Goal: Information Seeking & Learning: Learn about a topic

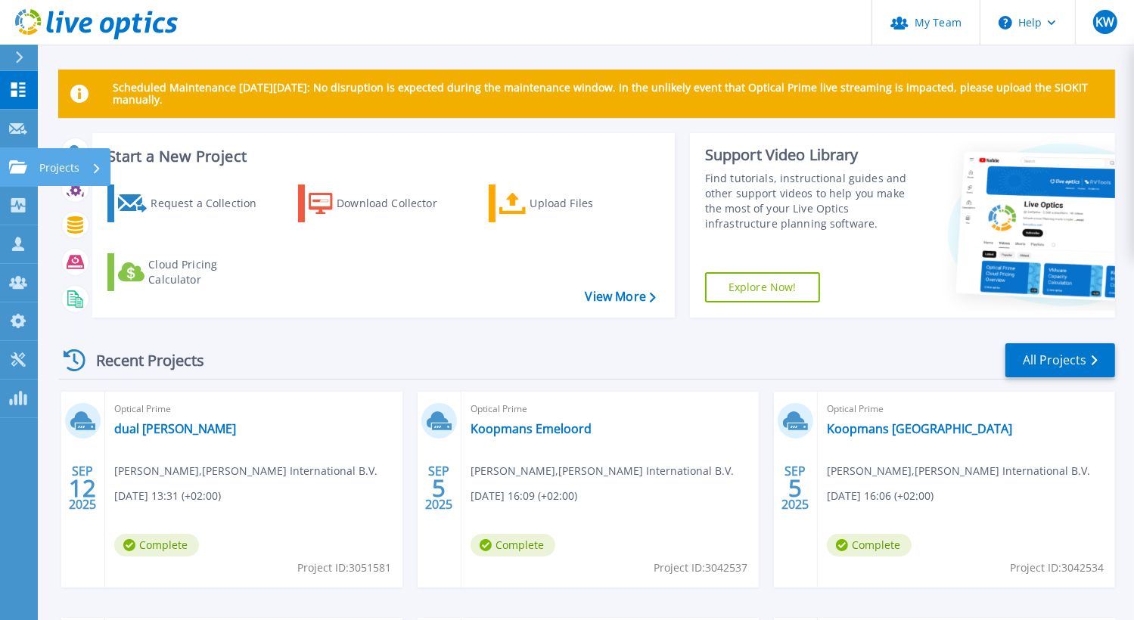
click at [14, 165] on icon at bounding box center [18, 166] width 18 height 13
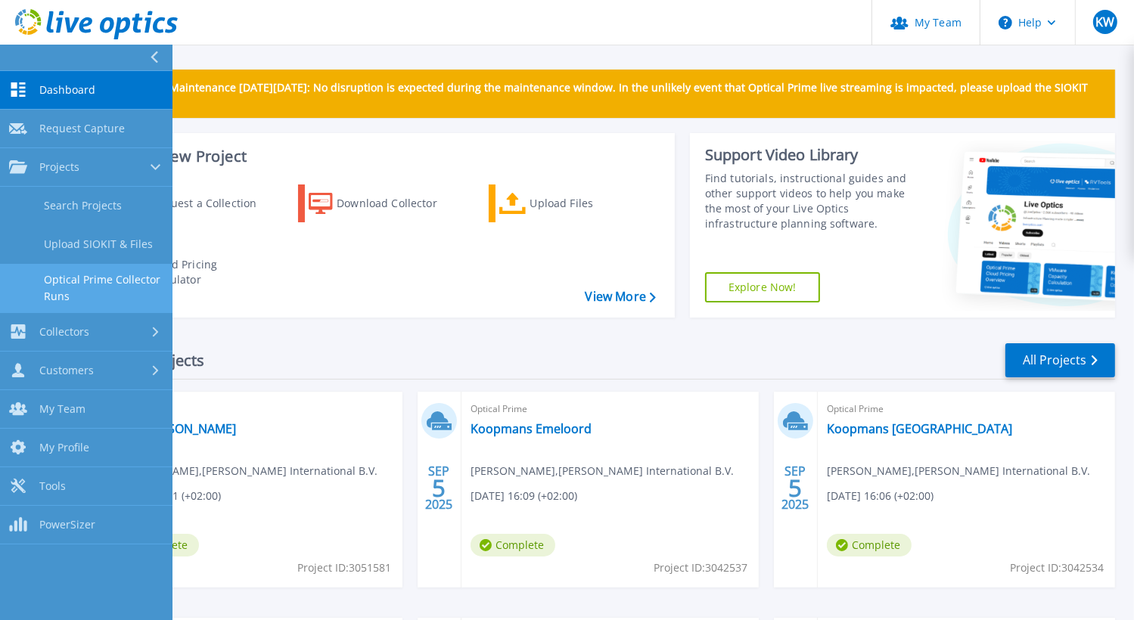
click at [123, 278] on link "Optical Prime Collector Runs" at bounding box center [86, 288] width 172 height 48
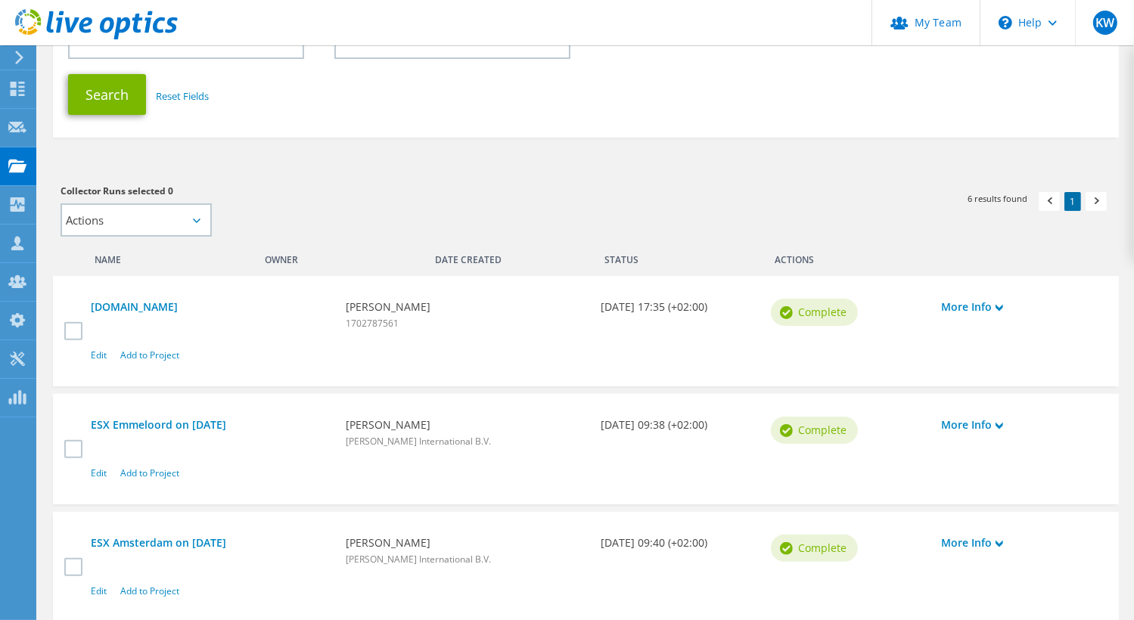
scroll to position [253, 0]
click at [182, 304] on link "arvxr04.corp.rijnvallei.nl" at bounding box center [211, 307] width 240 height 17
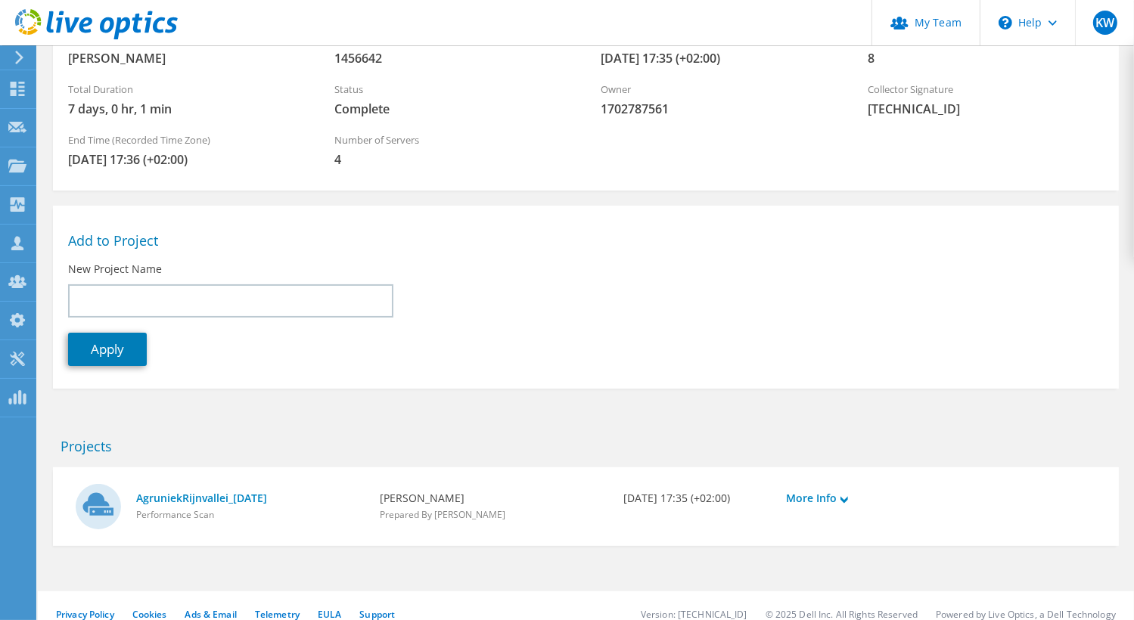
scroll to position [157, 0]
click at [272, 494] on link "AgruniekRijnvallei_08-04-2025" at bounding box center [250, 497] width 228 height 17
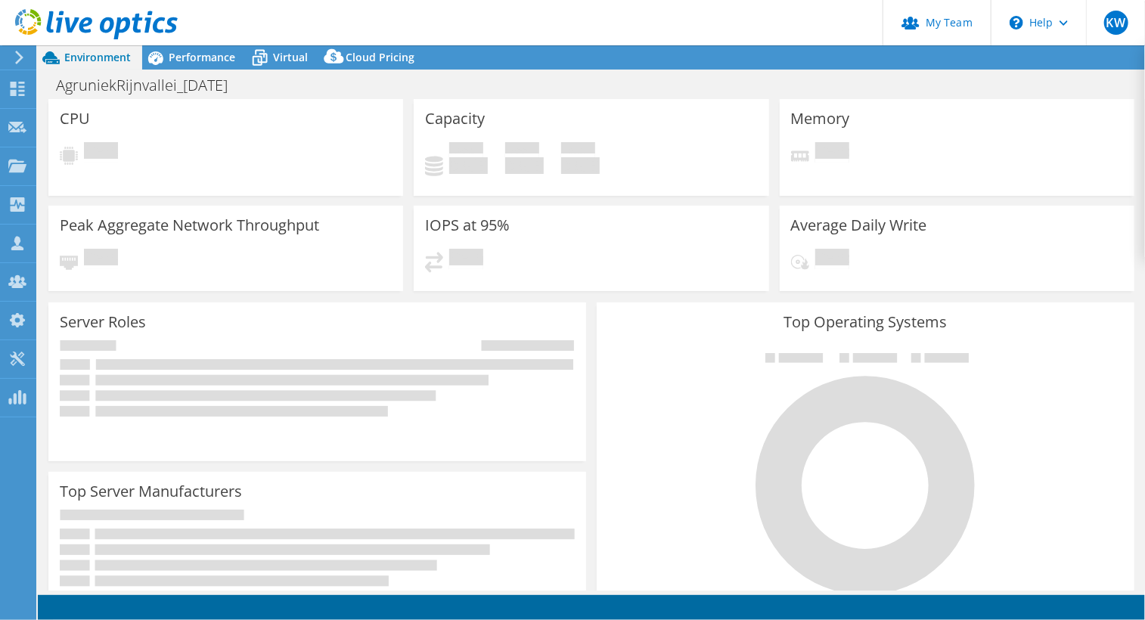
select select "EUFrankfurt"
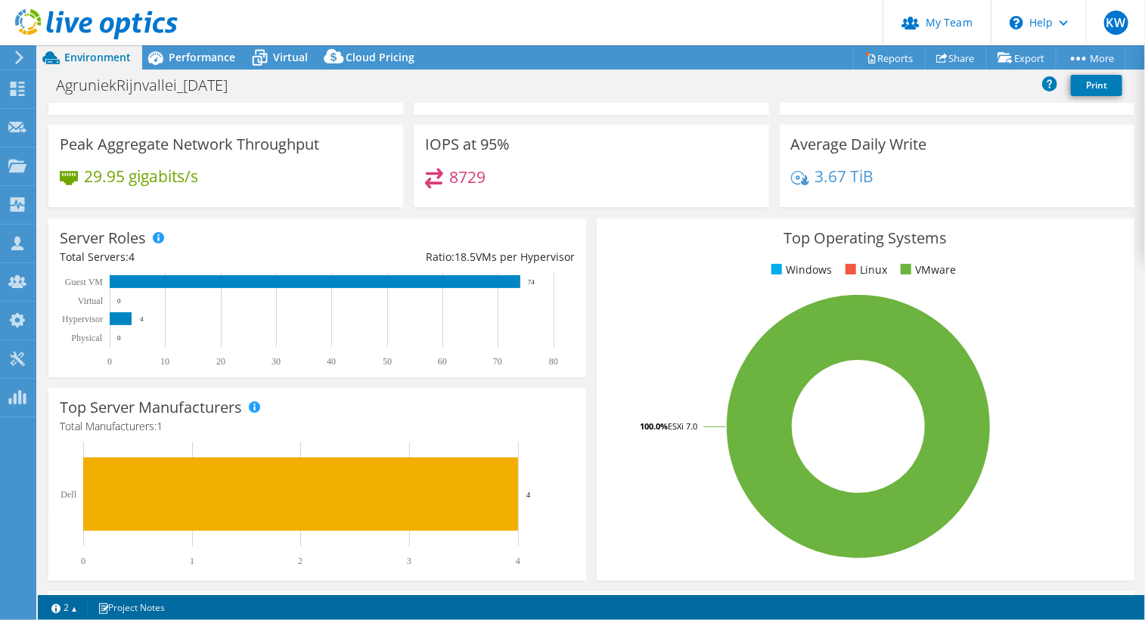
scroll to position [88, 0]
click at [205, 58] on span "Performance" at bounding box center [202, 57] width 67 height 14
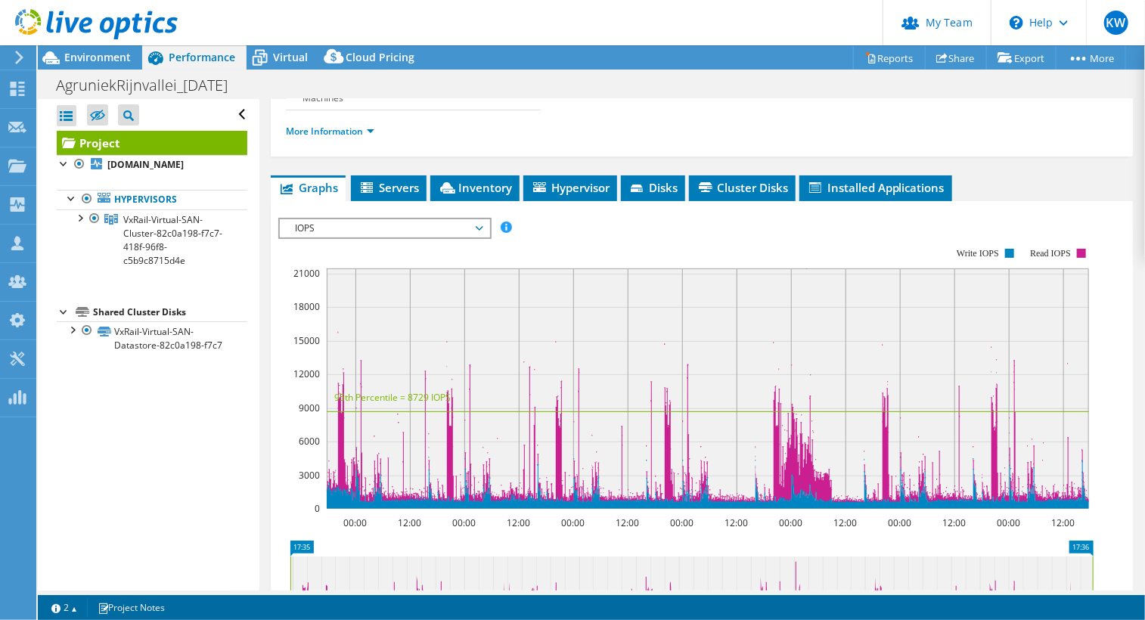
scroll to position [242, 0]
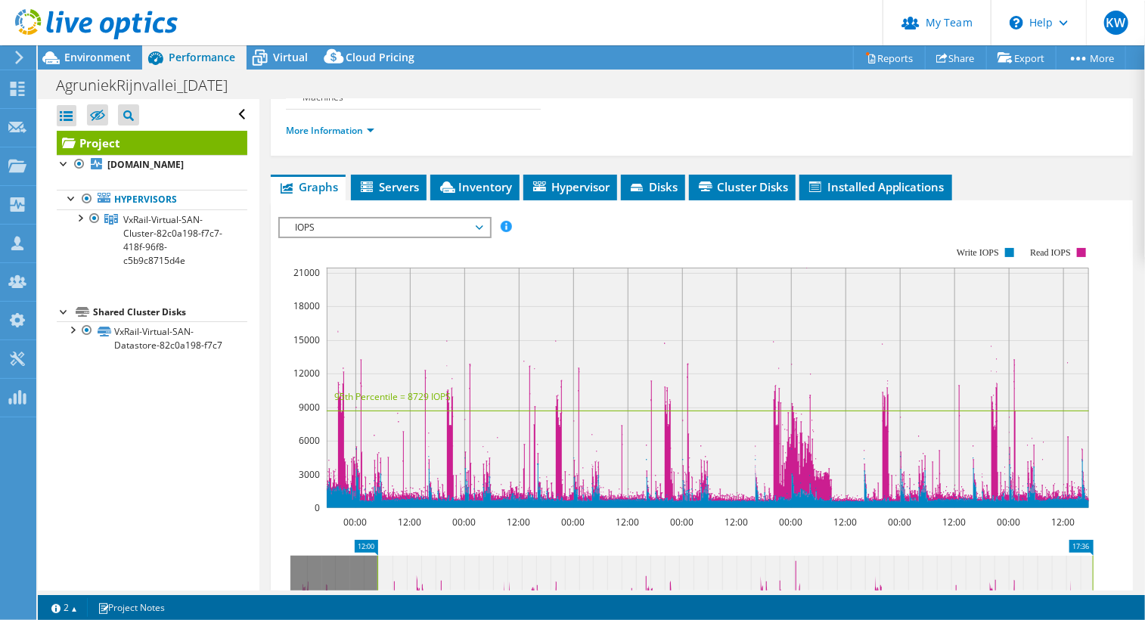
drag, startPoint x: 306, startPoint y: 547, endPoint x: 393, endPoint y: 533, distance: 88.0
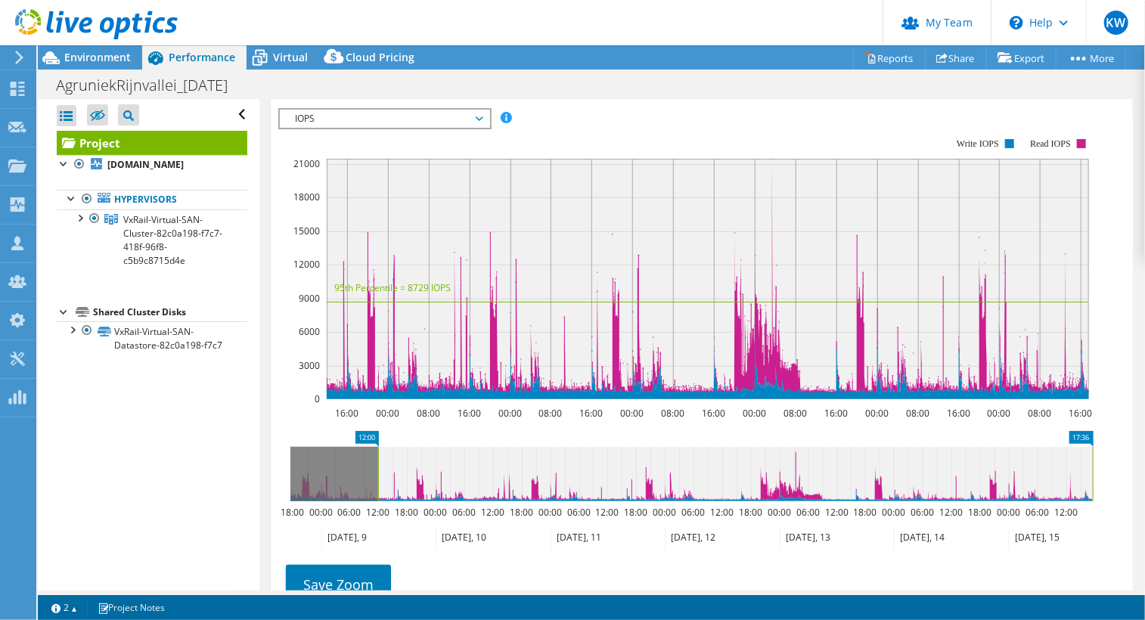
scroll to position [354, 0]
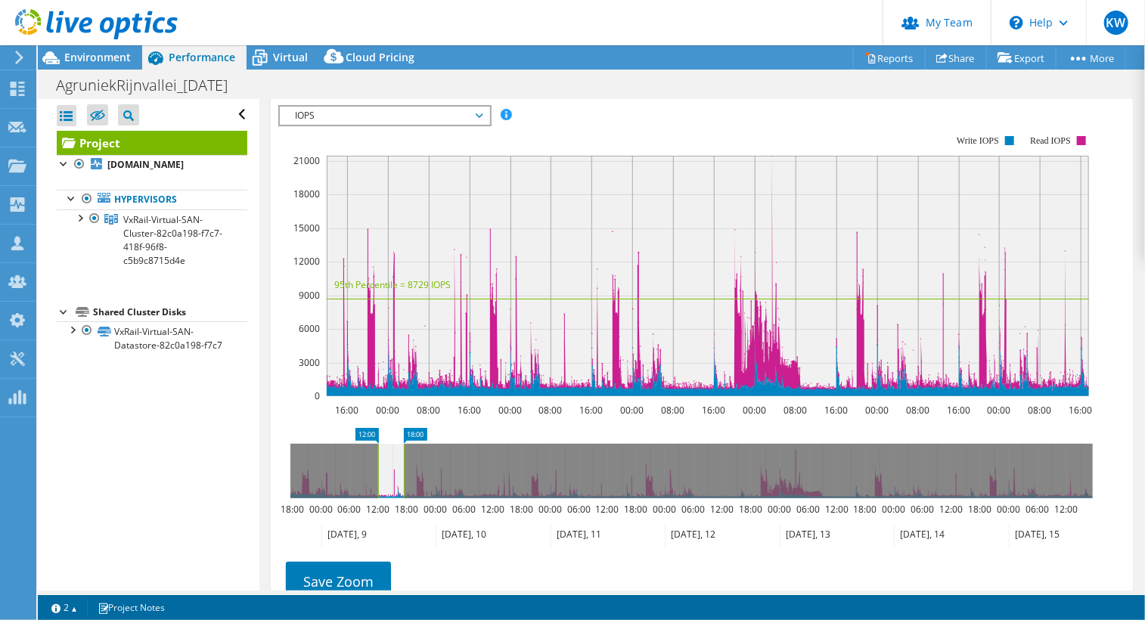
drag, startPoint x: 1089, startPoint y: 428, endPoint x: 400, endPoint y: 470, distance: 690.3
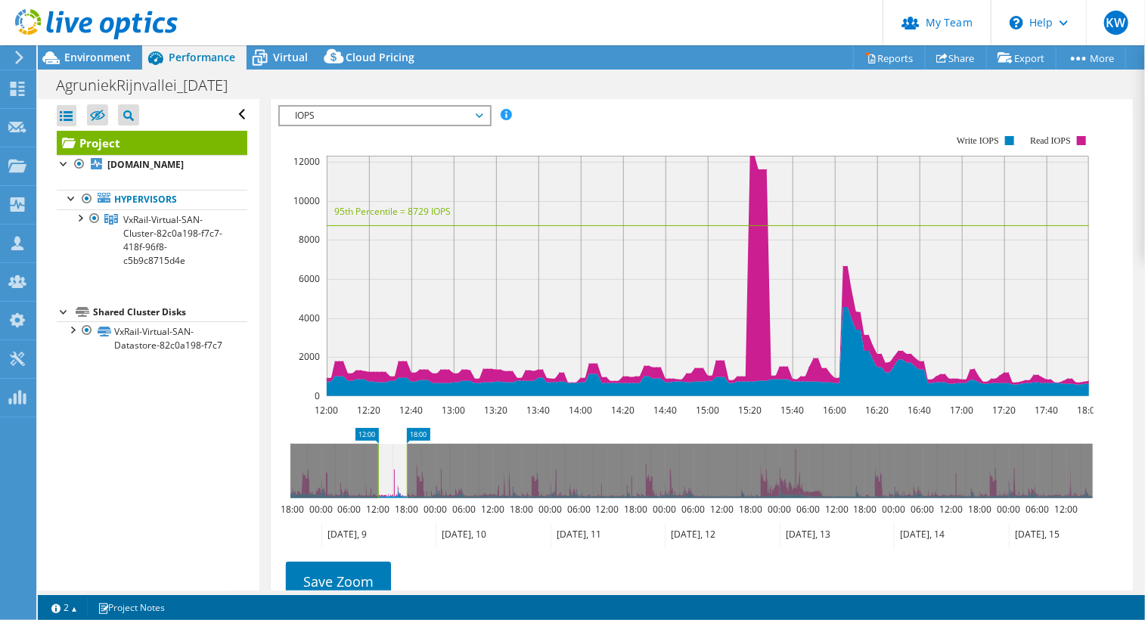
drag, startPoint x: 367, startPoint y: 424, endPoint x: 332, endPoint y: 428, distance: 35.1
click at [330, 427] on section "Workload Concentration: 12:00 12:20 12:40 13:00 13:20 13:40 14:00 14:20 14:40 1…" at bounding box center [701, 364] width 847 height 500
drag, startPoint x: 369, startPoint y: 433, endPoint x: 259, endPoint y: 434, distance: 109.7
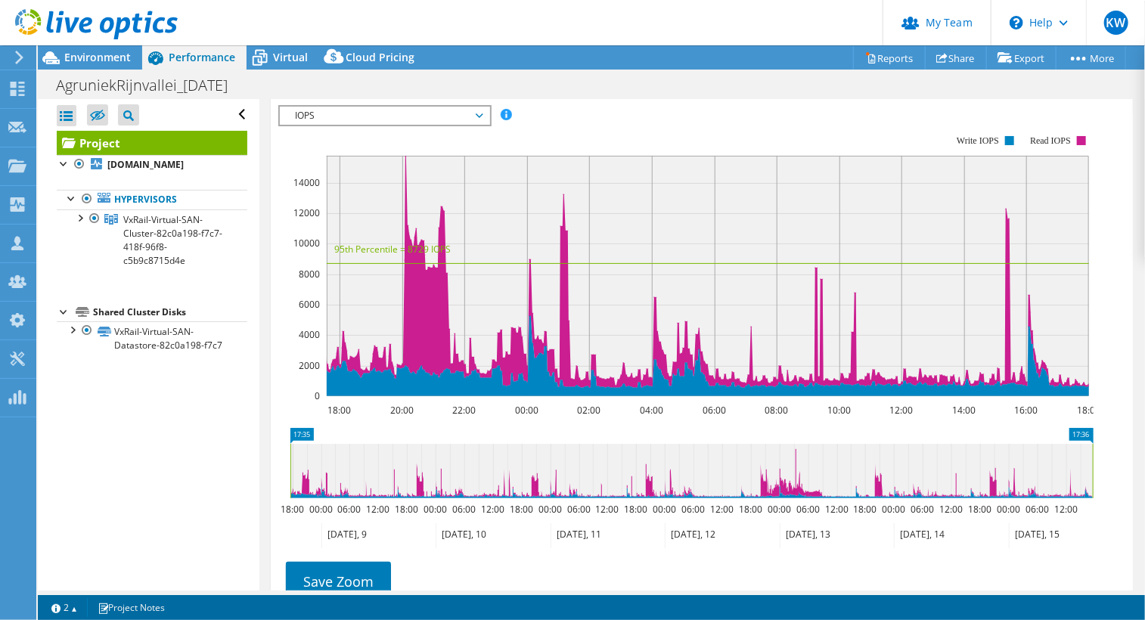
drag, startPoint x: 412, startPoint y: 428, endPoint x: 1106, endPoint y: 452, distance: 694.7
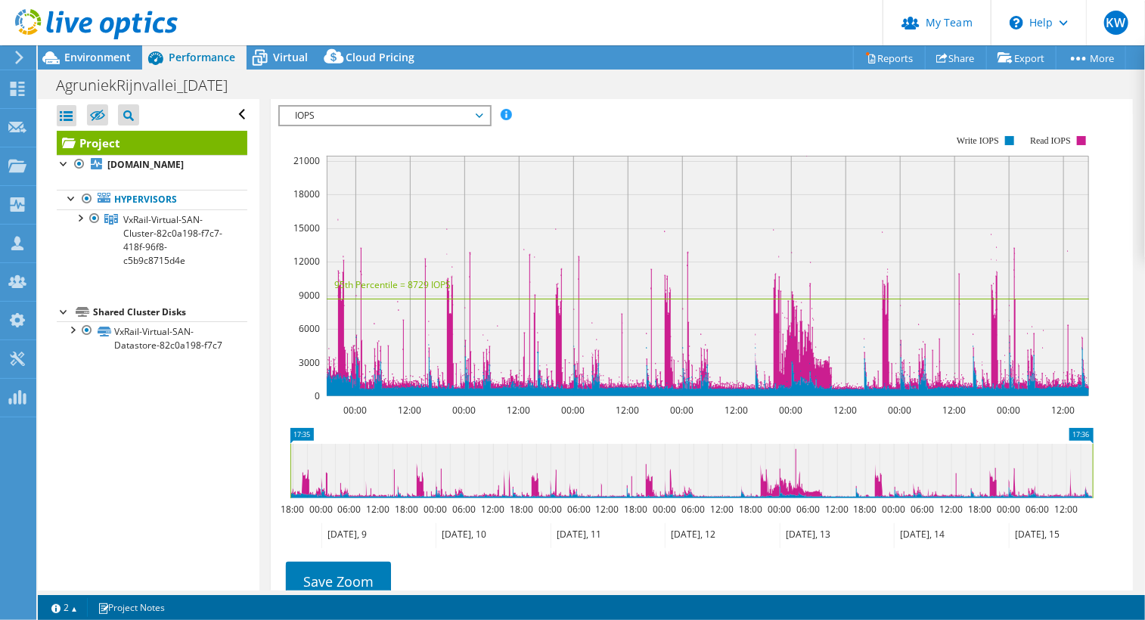
click at [486, 108] on span "IOPS" at bounding box center [384, 116] width 209 height 18
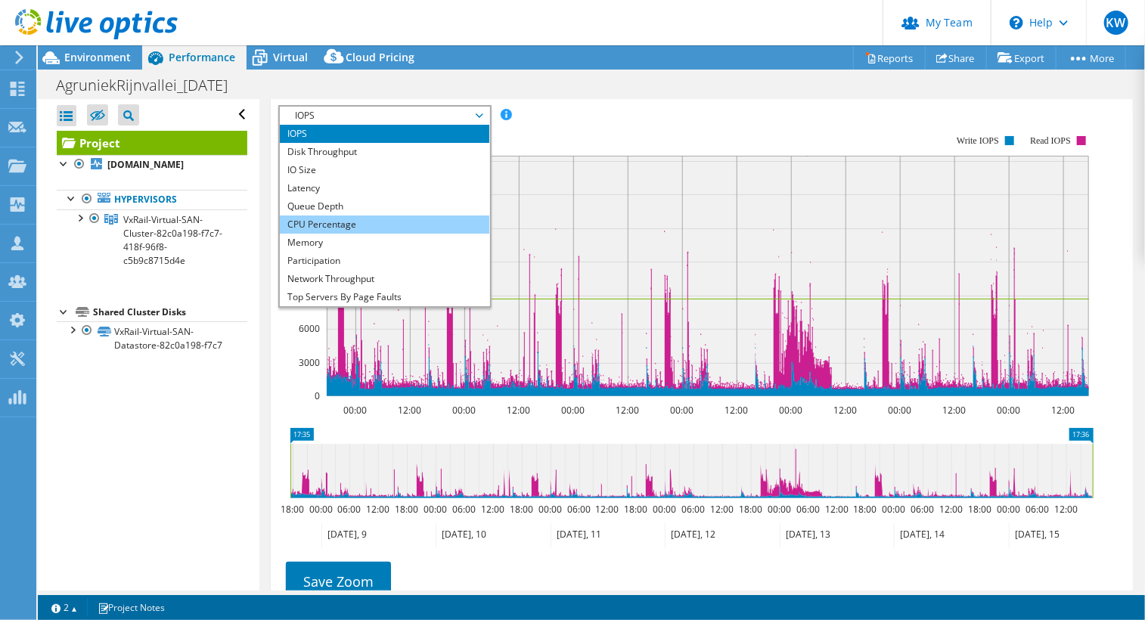
click at [418, 226] on li "CPU Percentage" at bounding box center [384, 225] width 209 height 18
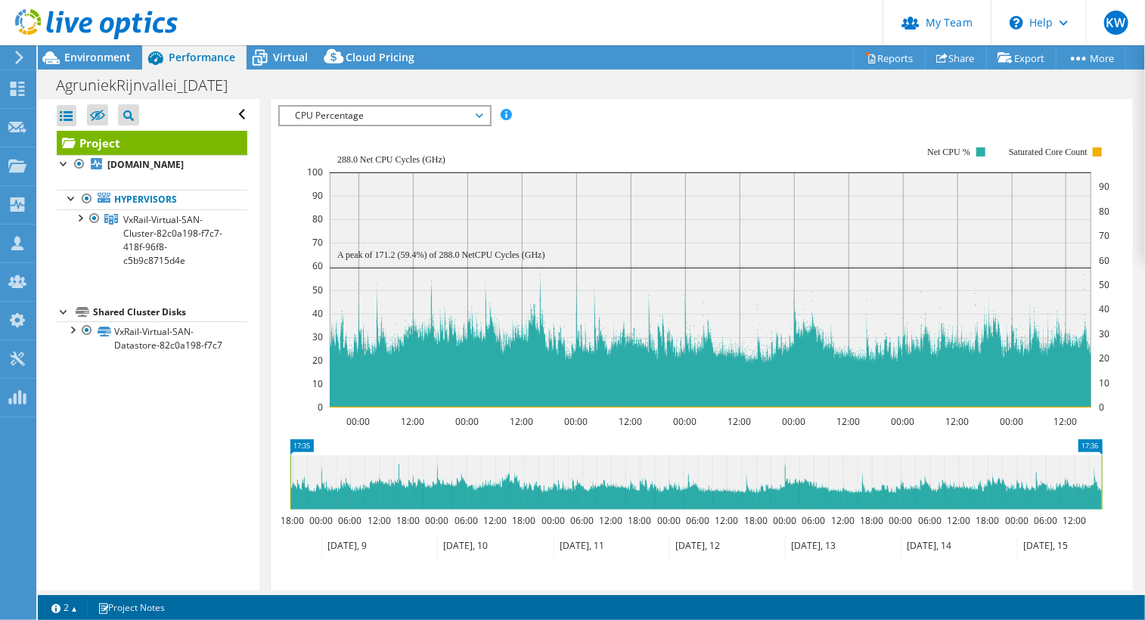
click at [475, 108] on span "CPU Percentage" at bounding box center [384, 116] width 194 height 18
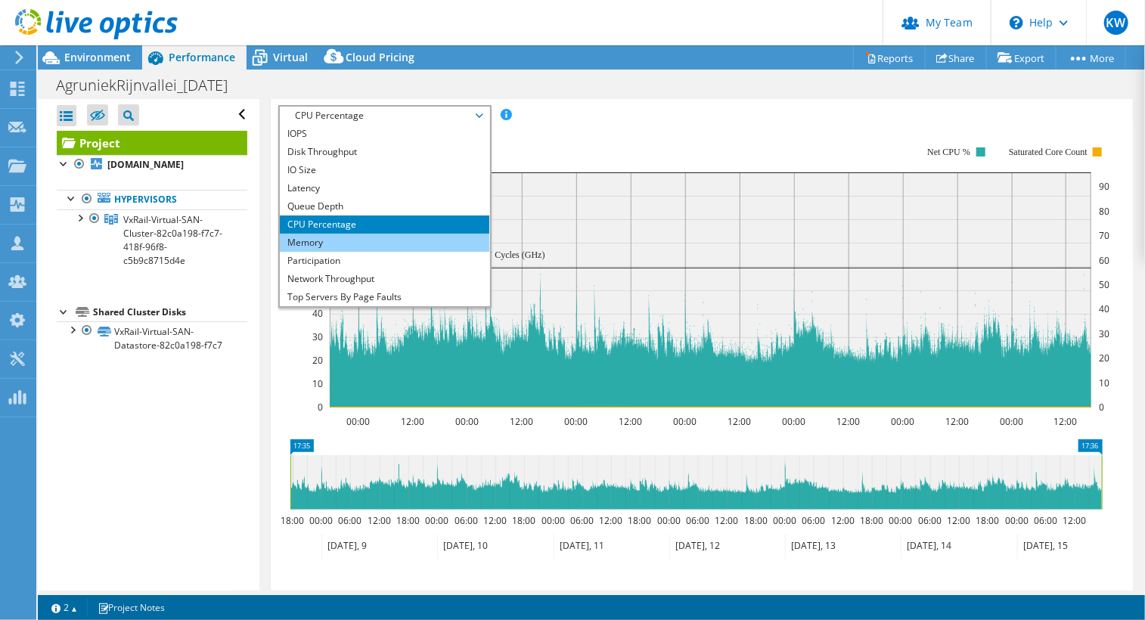
click at [369, 239] on li "Memory" at bounding box center [384, 243] width 209 height 18
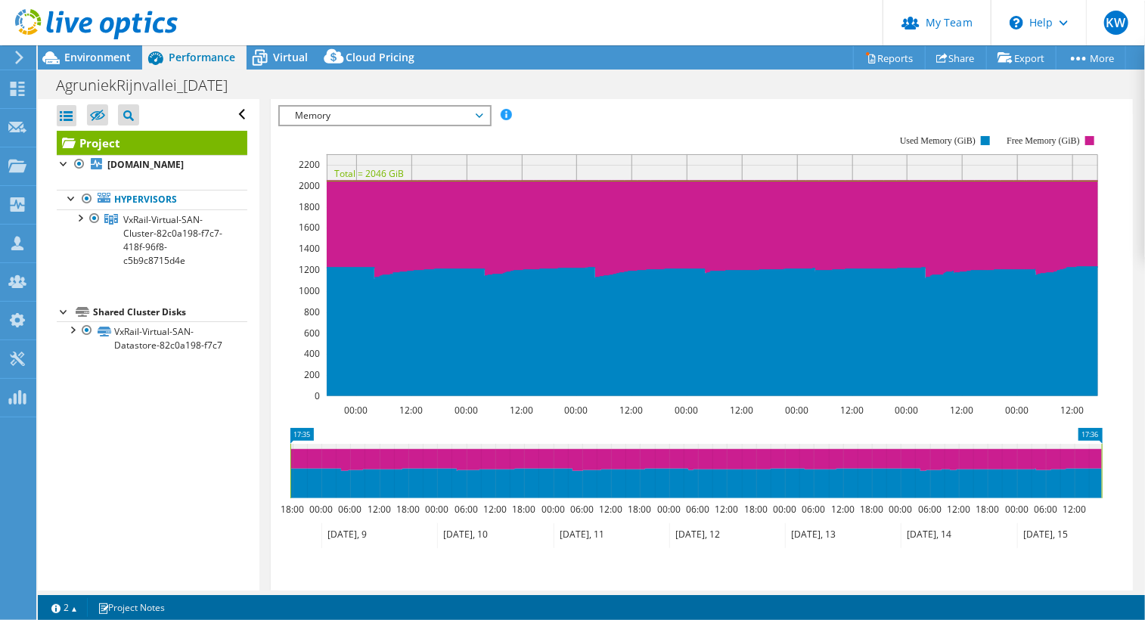
click at [473, 110] on span "Memory" at bounding box center [384, 116] width 194 height 18
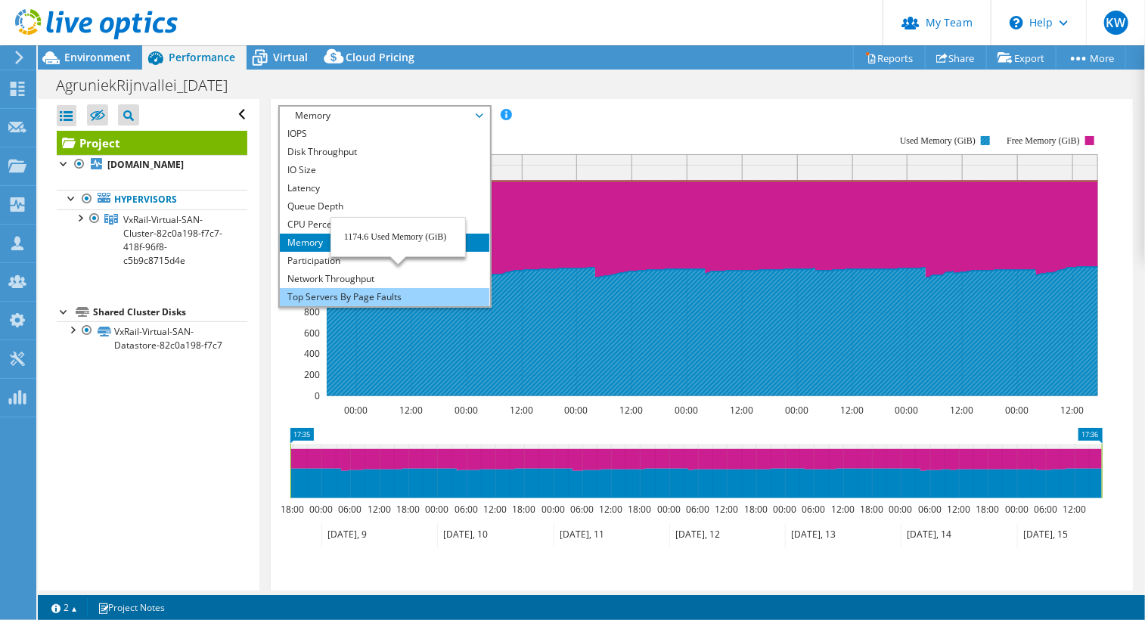
click at [398, 295] on li "Top Servers By Page Faults" at bounding box center [384, 297] width 209 height 18
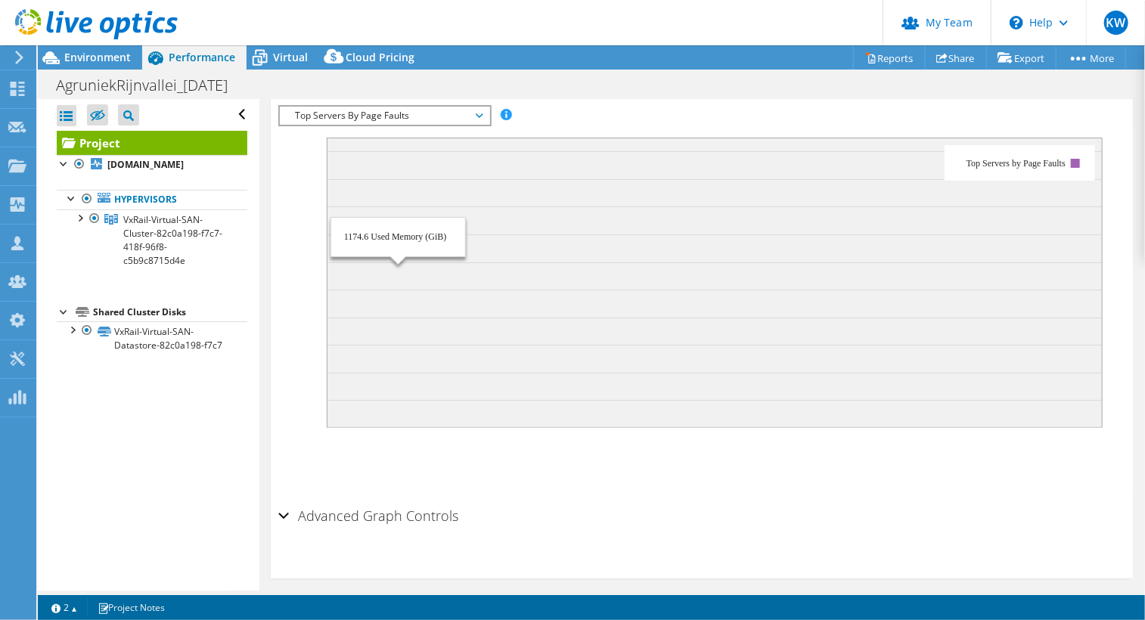
click at [482, 113] on icon at bounding box center [480, 115] width 8 height 5
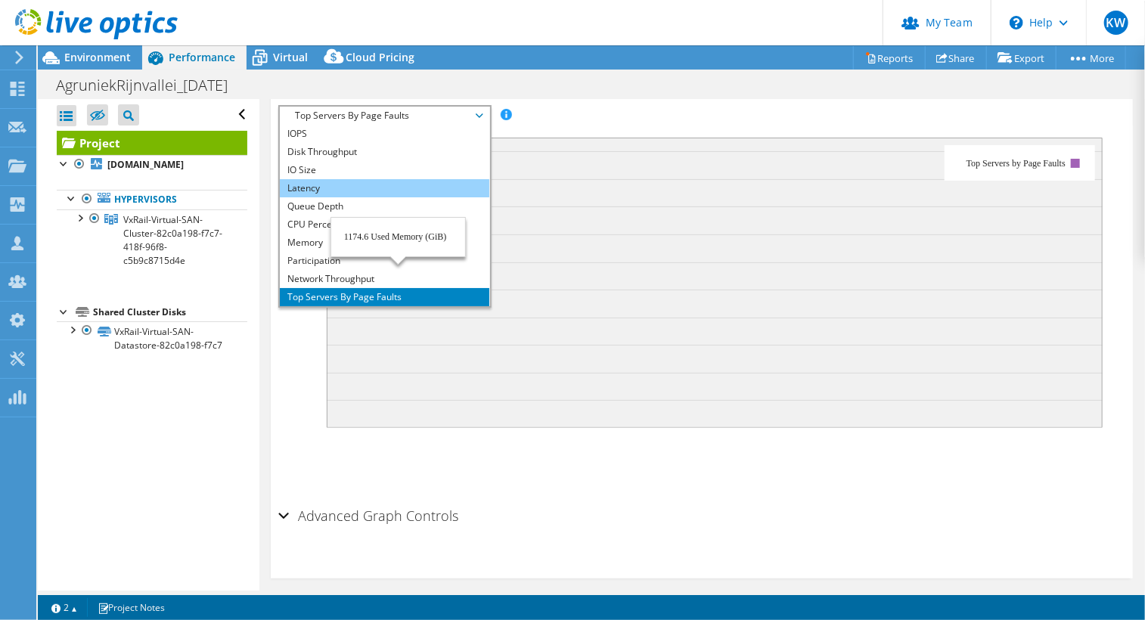
click at [389, 179] on li "Latency" at bounding box center [384, 188] width 209 height 18
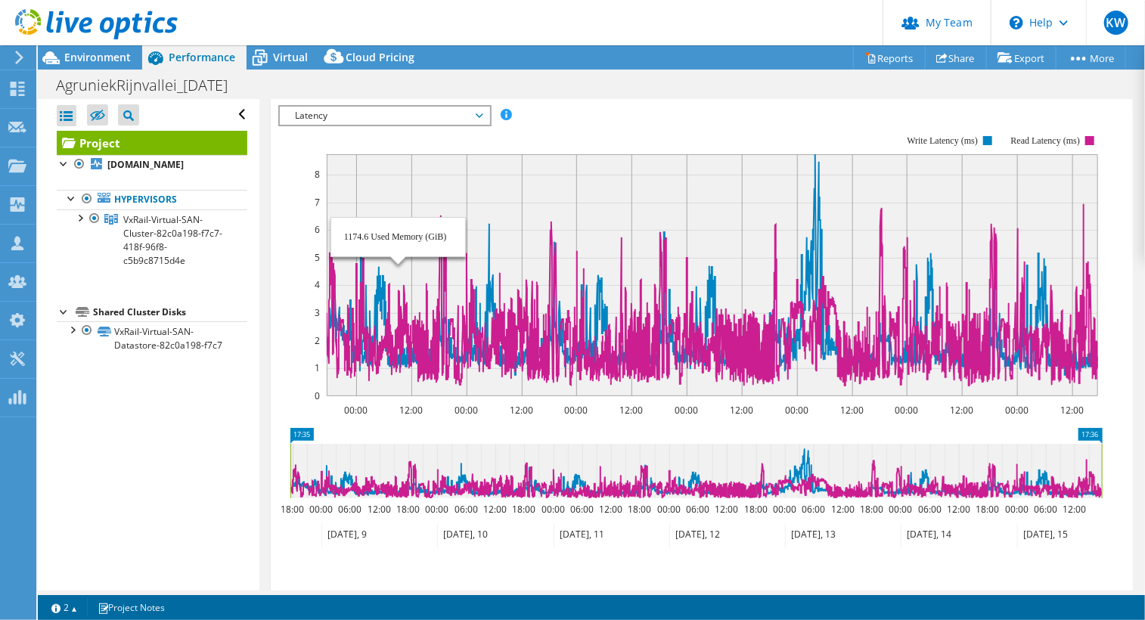
click at [482, 113] on icon at bounding box center [480, 115] width 8 height 5
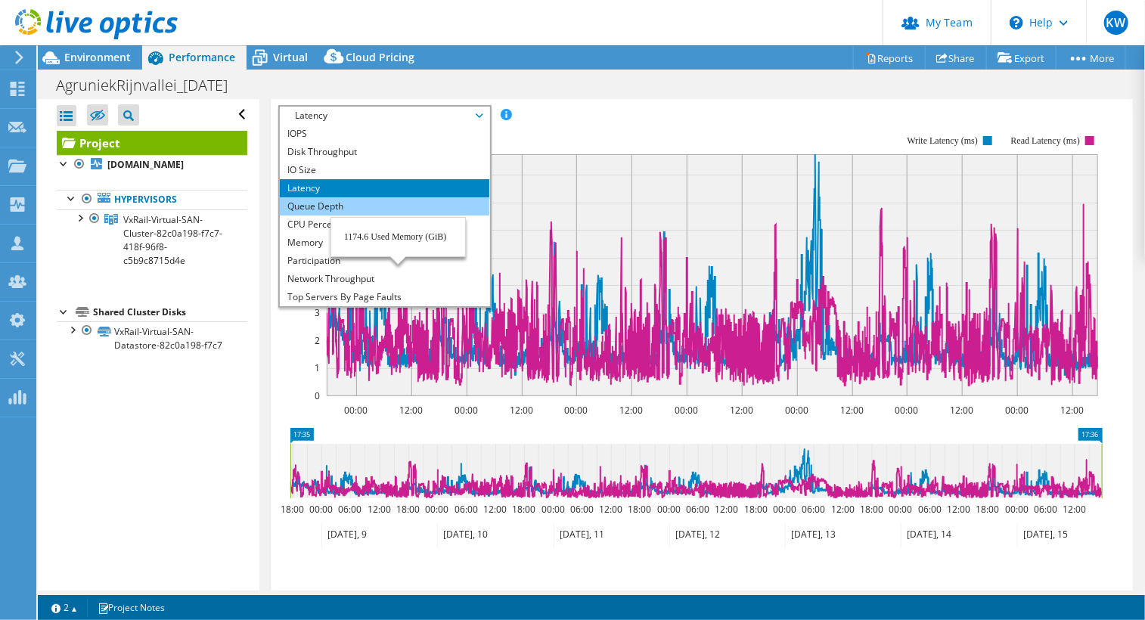
click at [433, 205] on li "Queue Depth" at bounding box center [384, 206] width 209 height 18
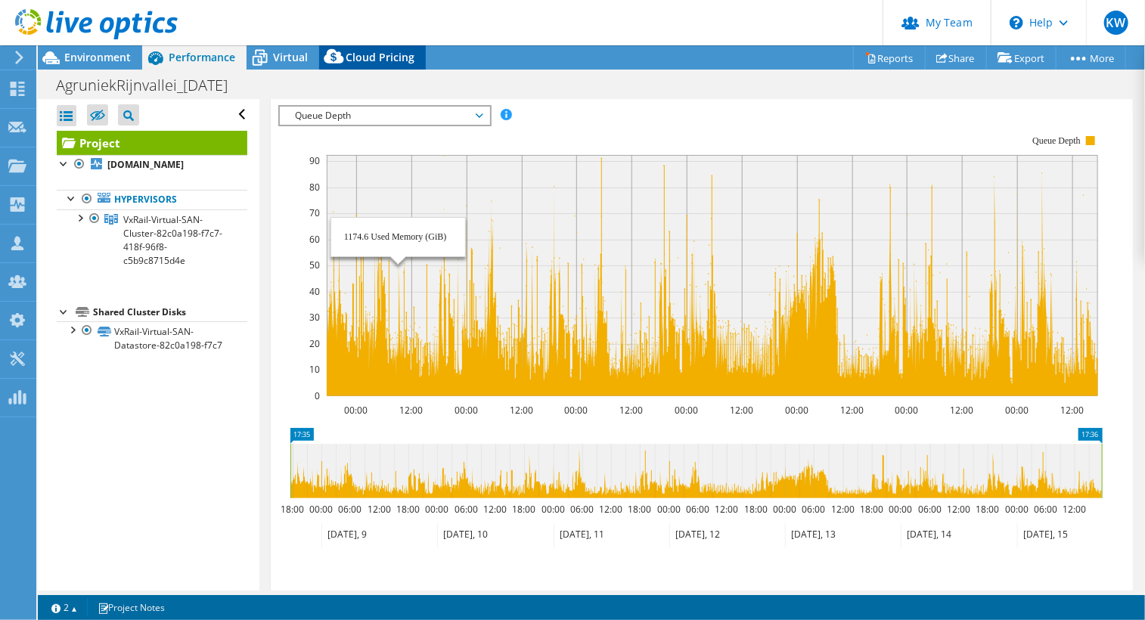
click at [375, 61] on span "Cloud Pricing" at bounding box center [380, 57] width 69 height 14
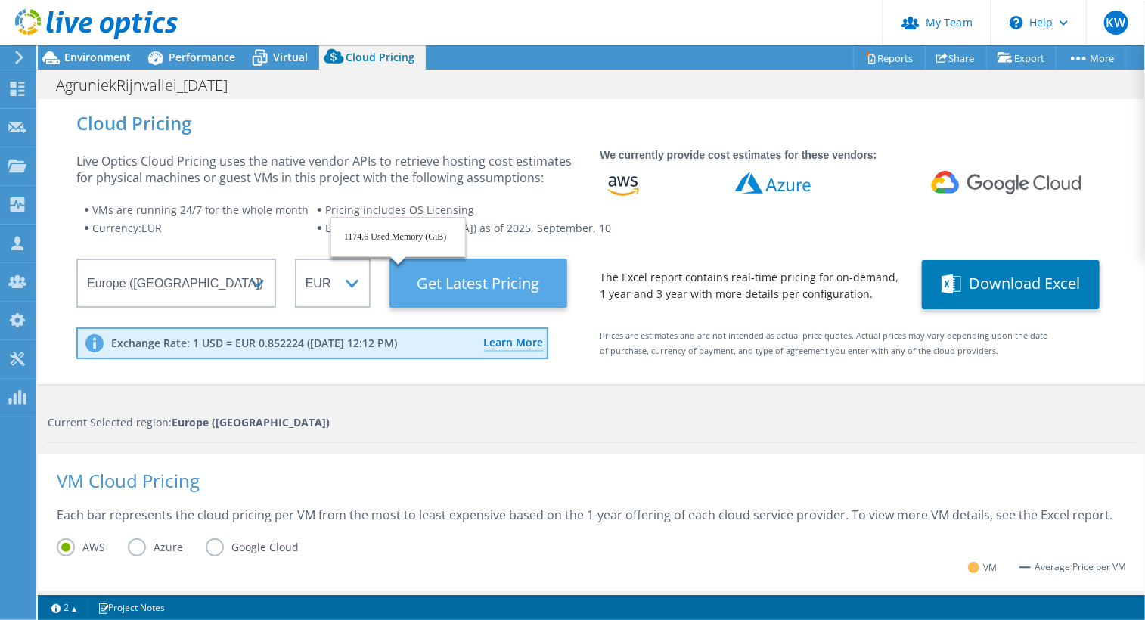
click at [443, 281] on Latest "Get Latest Pricing" at bounding box center [478, 283] width 178 height 49
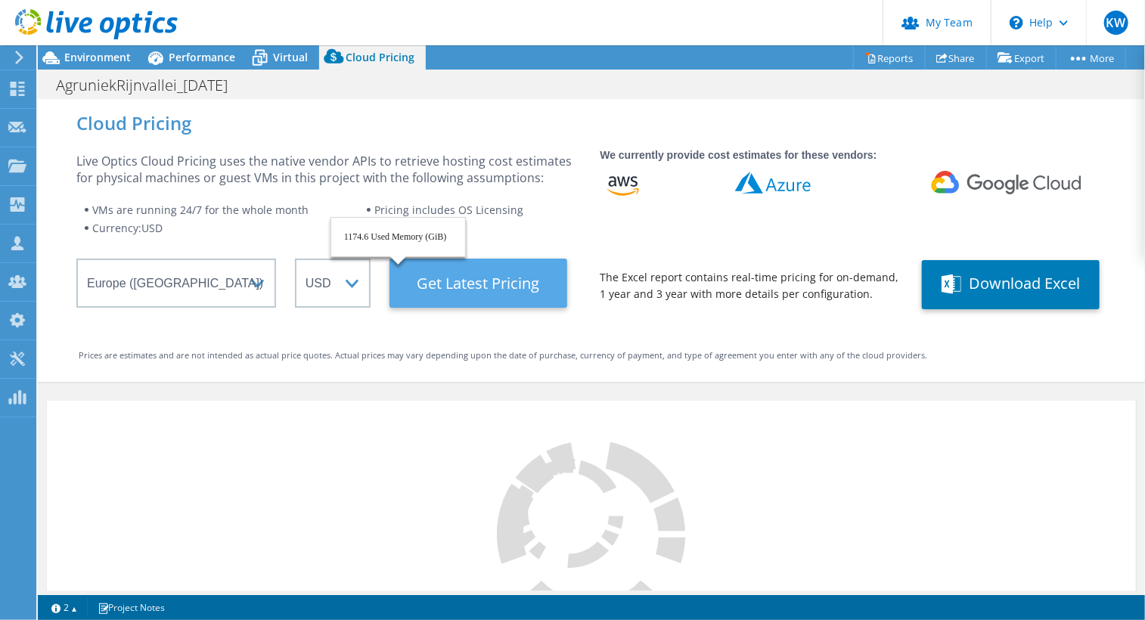
select select "EUR"
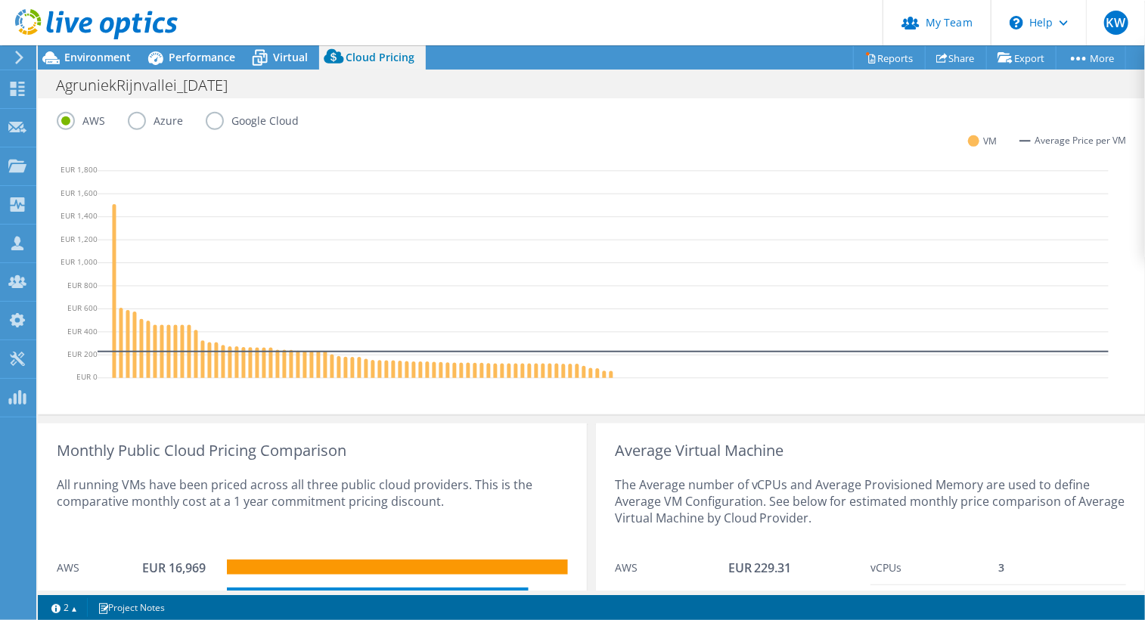
scroll to position [541, 0]
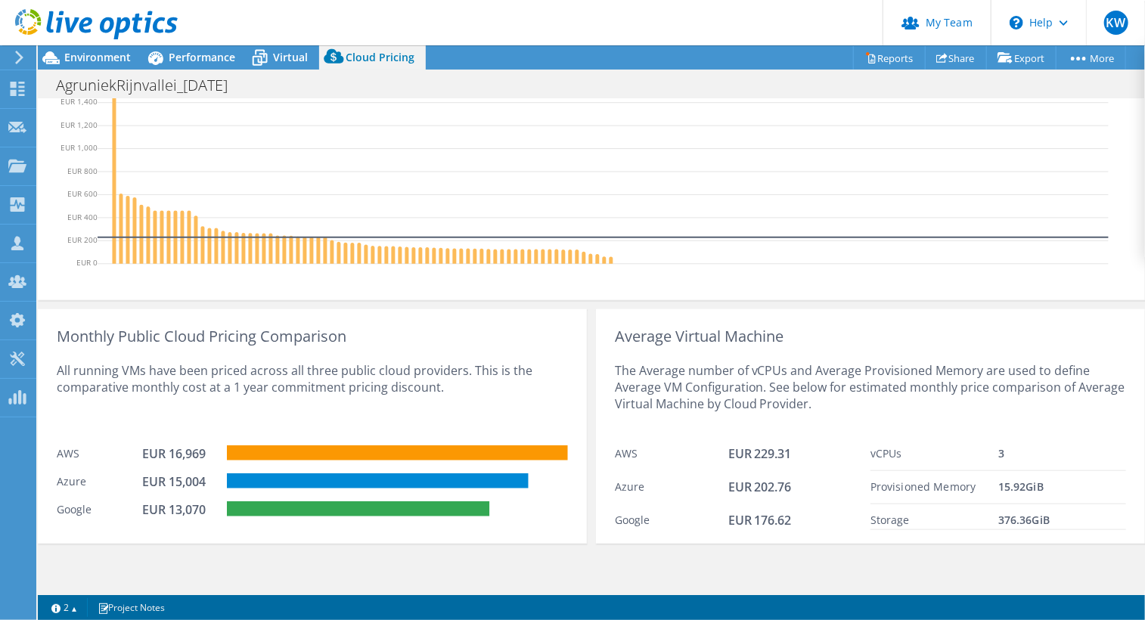
click at [108, 48] on div at bounding box center [89, 25] width 178 height 51
click at [113, 54] on span "Environment" at bounding box center [97, 57] width 67 height 14
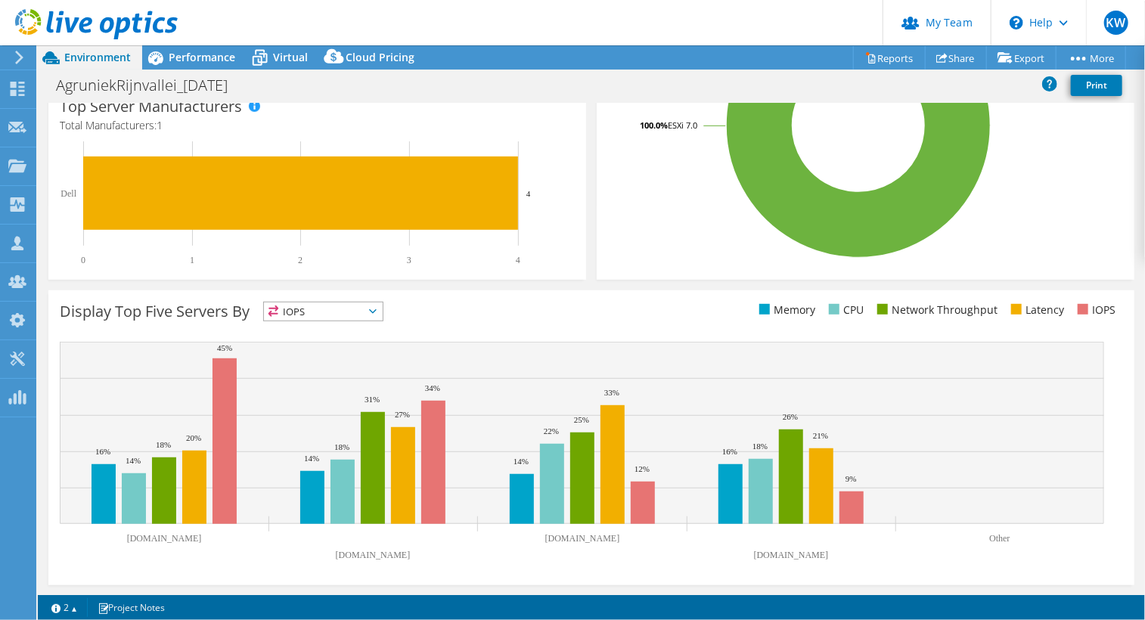
scroll to position [0, 0]
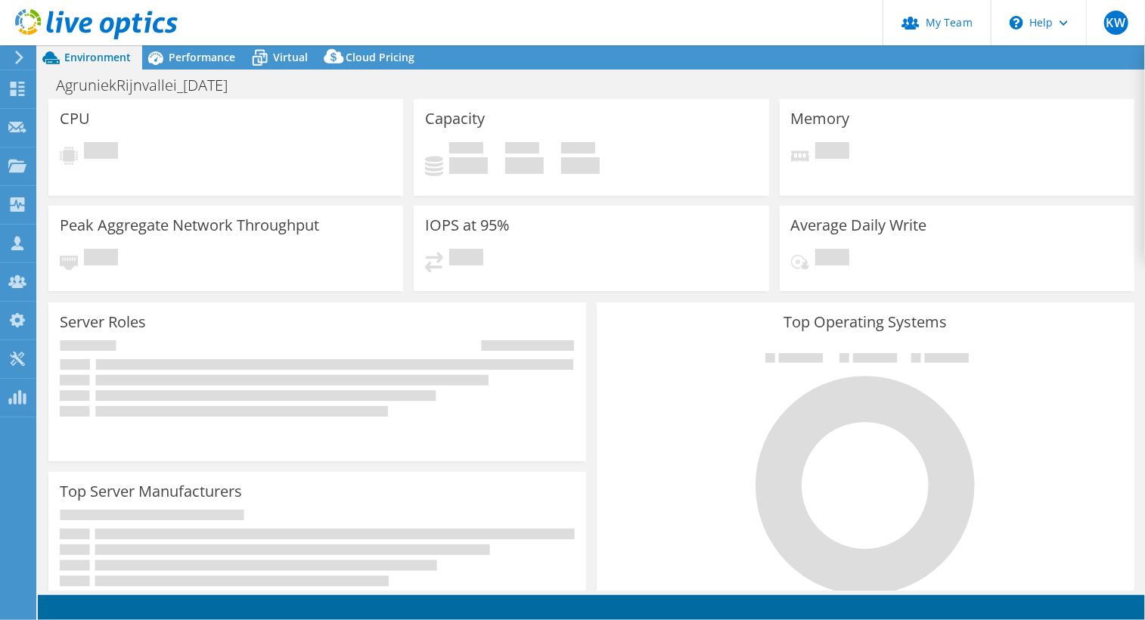
select select "EUFrankfurt"
select select "EUR"
